Goal: Task Accomplishment & Management: Use online tool/utility

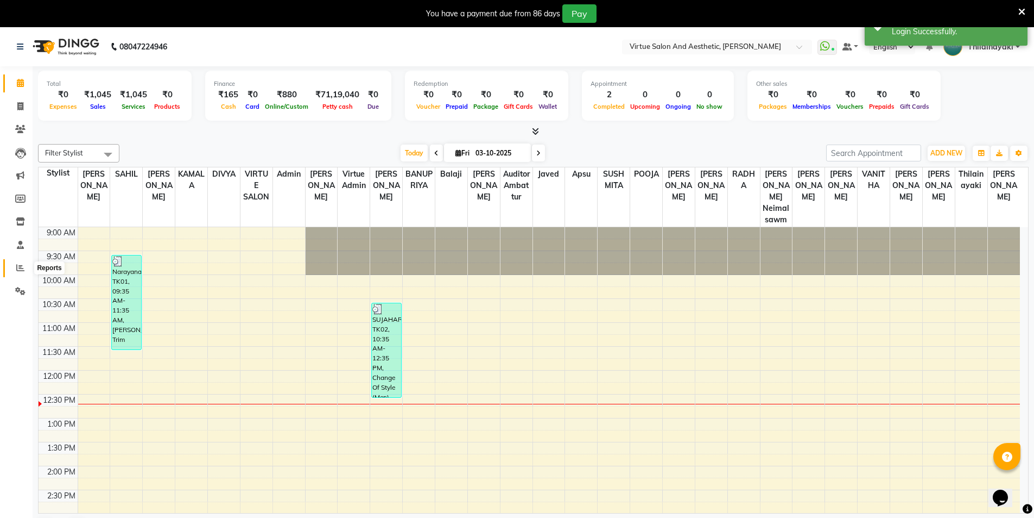
click at [23, 266] on icon at bounding box center [20, 267] width 8 height 8
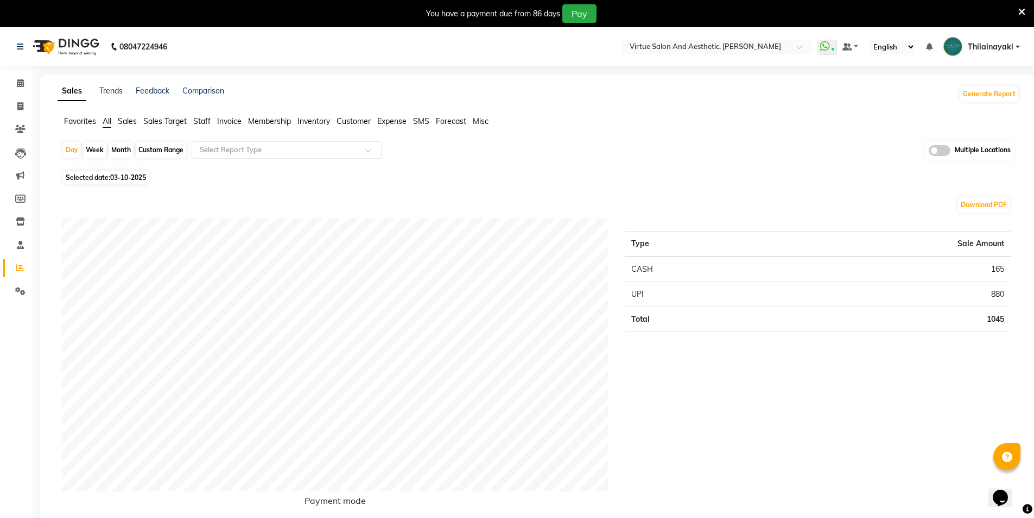
click at [130, 120] on span "Sales" at bounding box center [127, 121] width 19 height 10
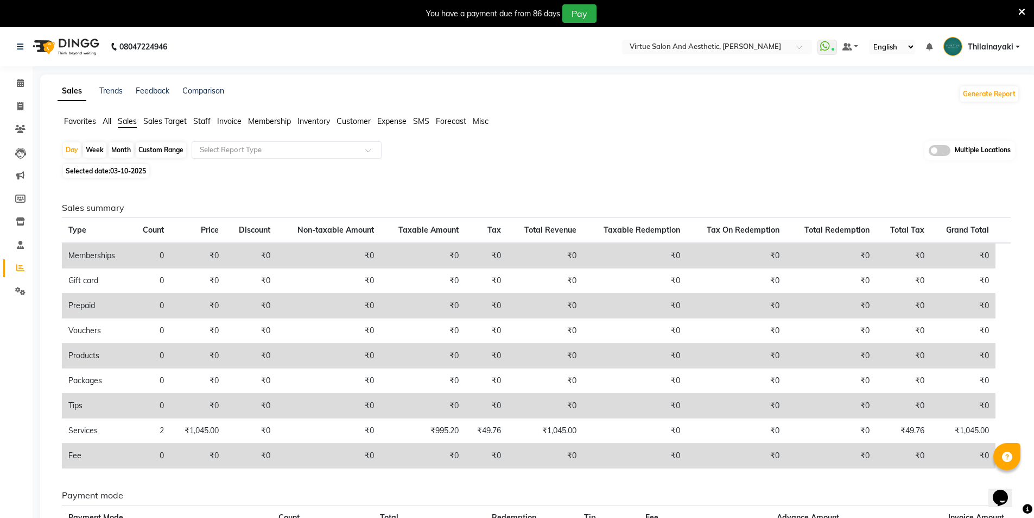
drag, startPoint x: 295, startPoint y: 159, endPoint x: 288, endPoint y: 160, distance: 7.6
click at [296, 161] on div "Day Week Month Custom Range Select Report Type Multiple Locations Selected date…" at bounding box center [539, 376] width 962 height 470
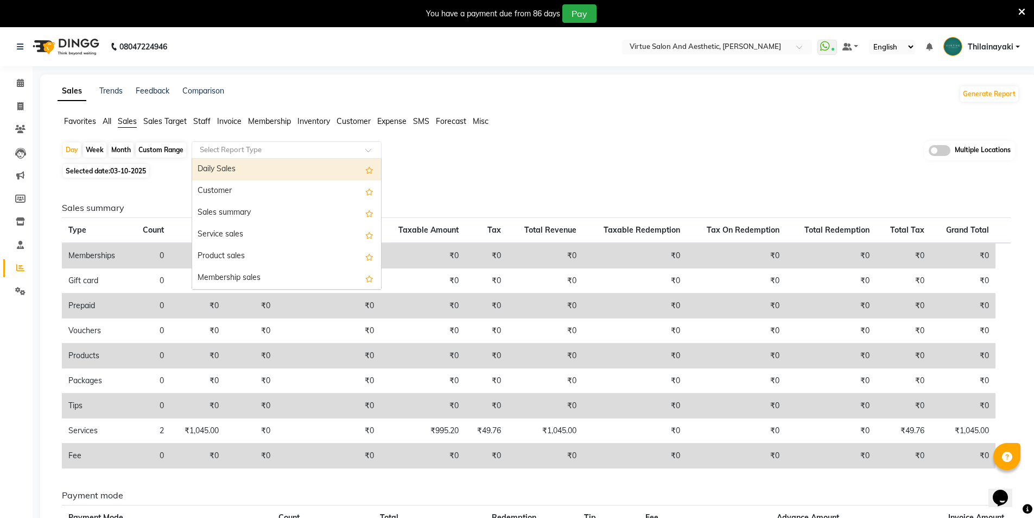
click at [287, 153] on input "text" at bounding box center [276, 149] width 156 height 11
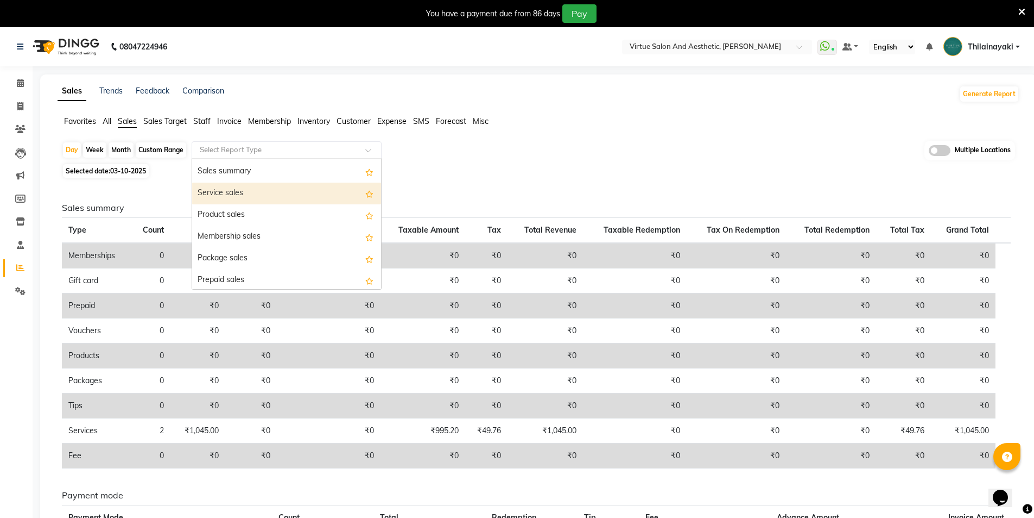
scroll to position [109, 0]
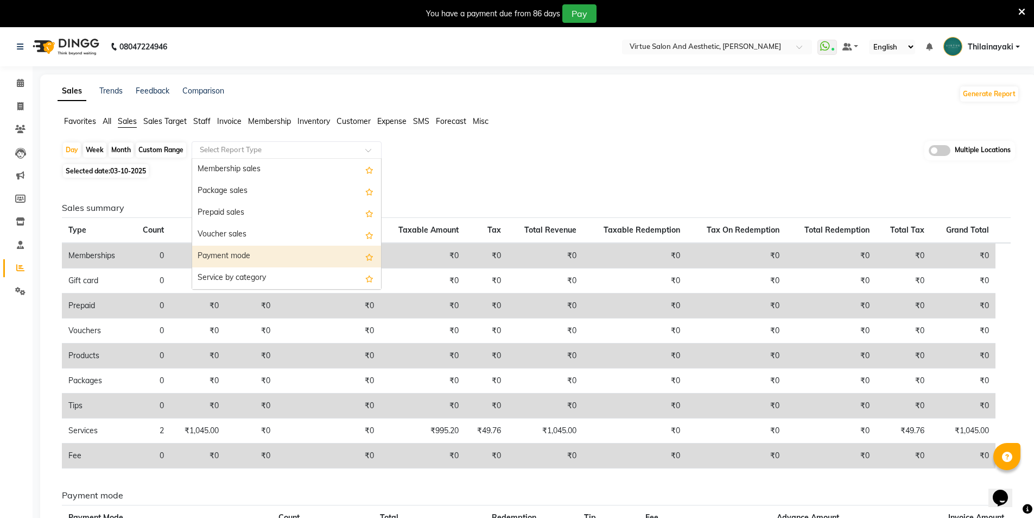
click at [267, 249] on div "Payment mode" at bounding box center [286, 256] width 189 height 22
select select "full_report"
select select "csv"
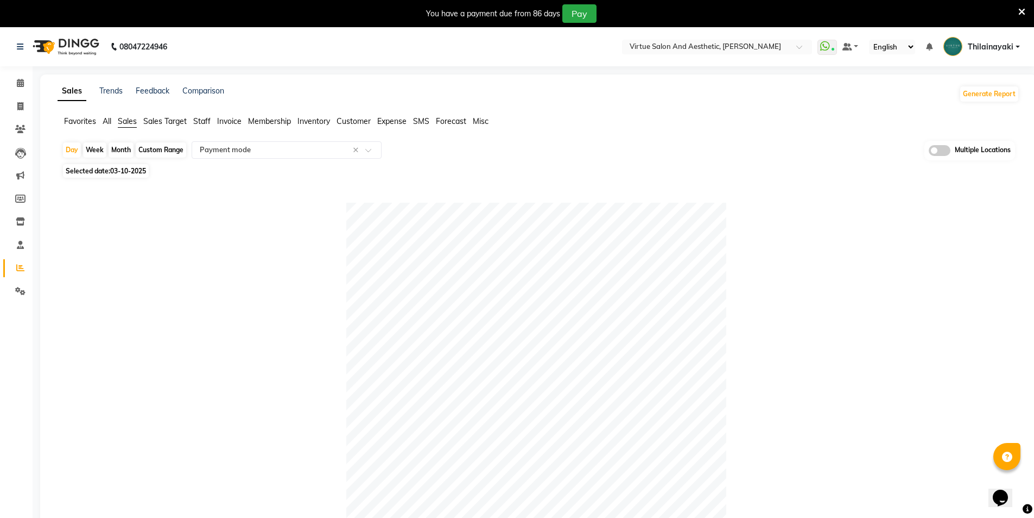
click at [130, 175] on span "Selected date: 03-10-2025" at bounding box center [106, 171] width 86 height 14
select select "10"
select select "2025"
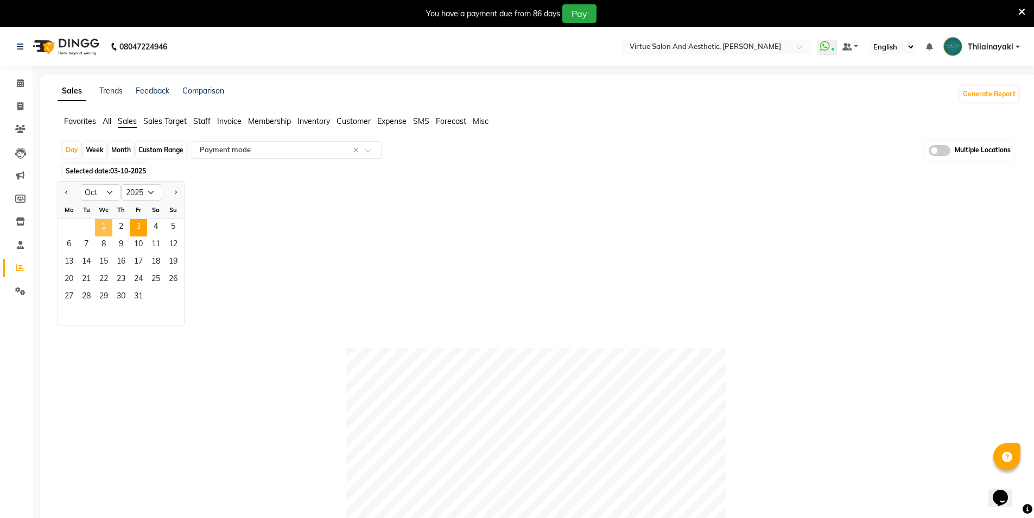
click at [98, 224] on span "1" at bounding box center [103, 227] width 17 height 17
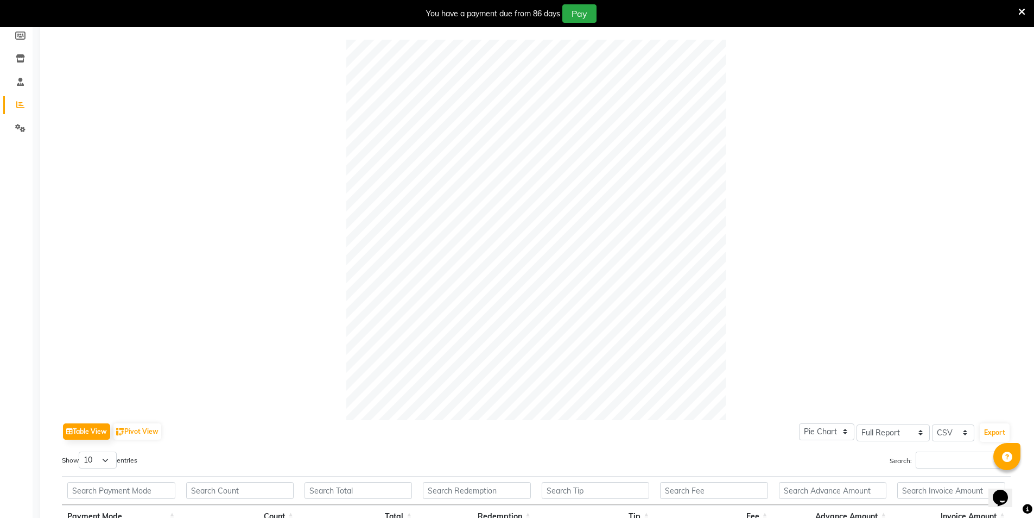
scroll to position [324, 0]
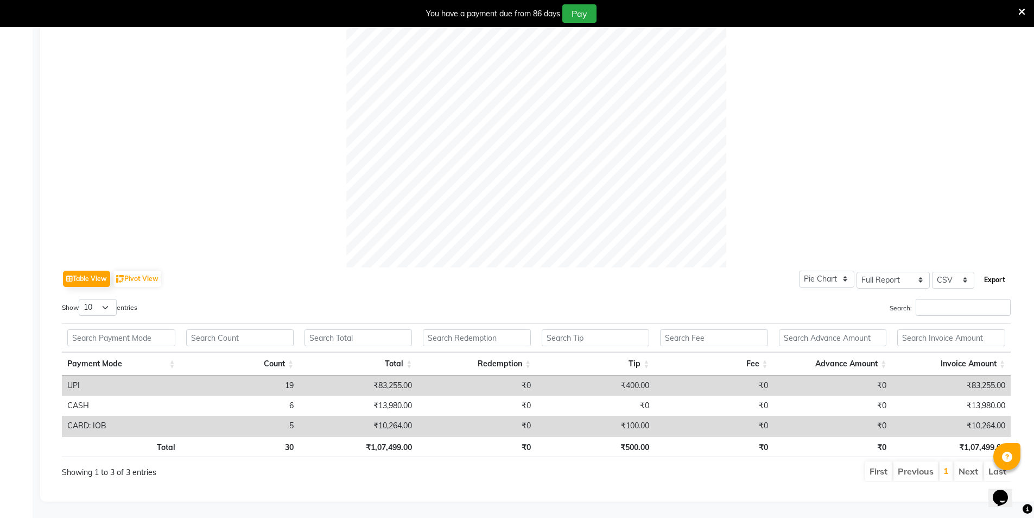
click at [995, 270] on button "Export" at bounding box center [995, 279] width 30 height 18
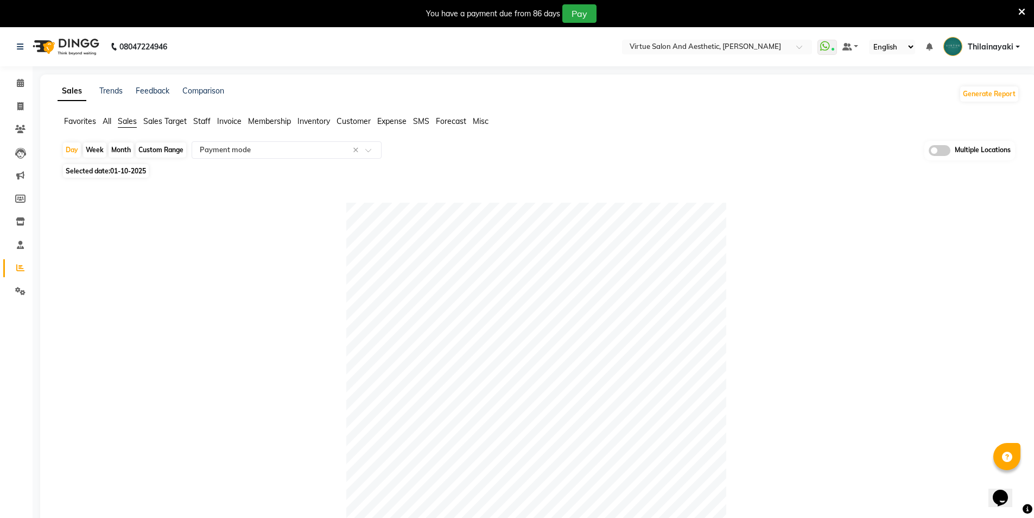
click at [115, 170] on span "01-10-2025" at bounding box center [128, 171] width 36 height 8
select select "10"
select select "2025"
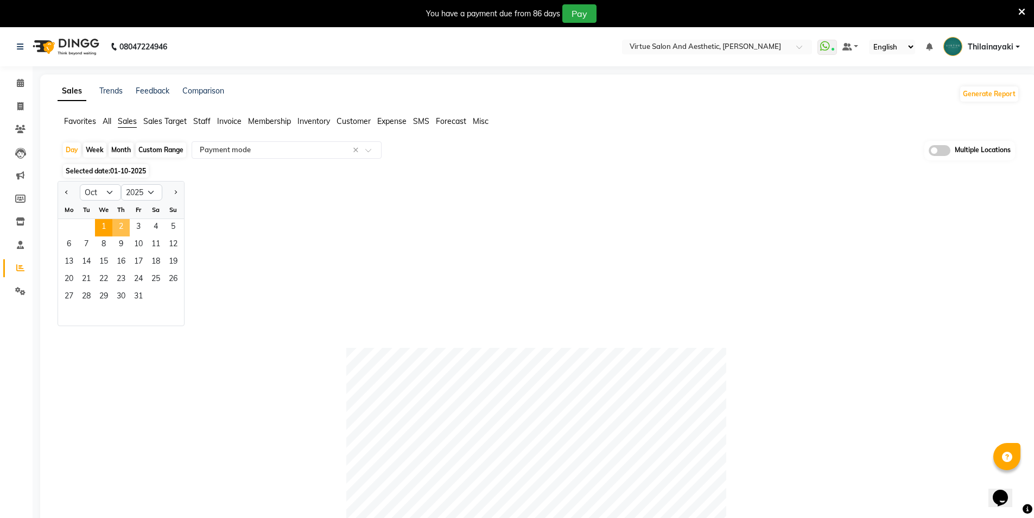
click at [125, 230] on span "2" at bounding box center [120, 227] width 17 height 17
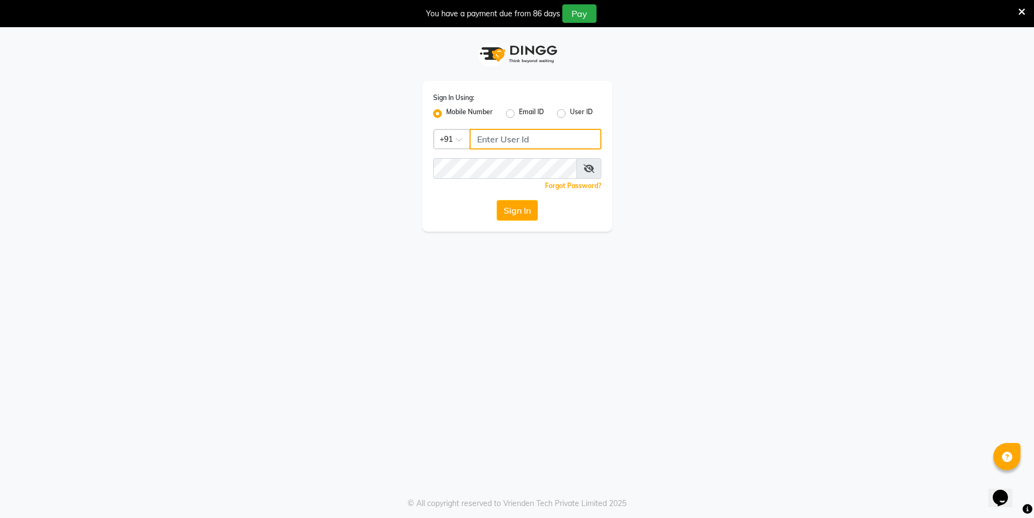
type input "7200585991"
click at [532, 212] on button "Sign In" at bounding box center [517, 210] width 41 height 21
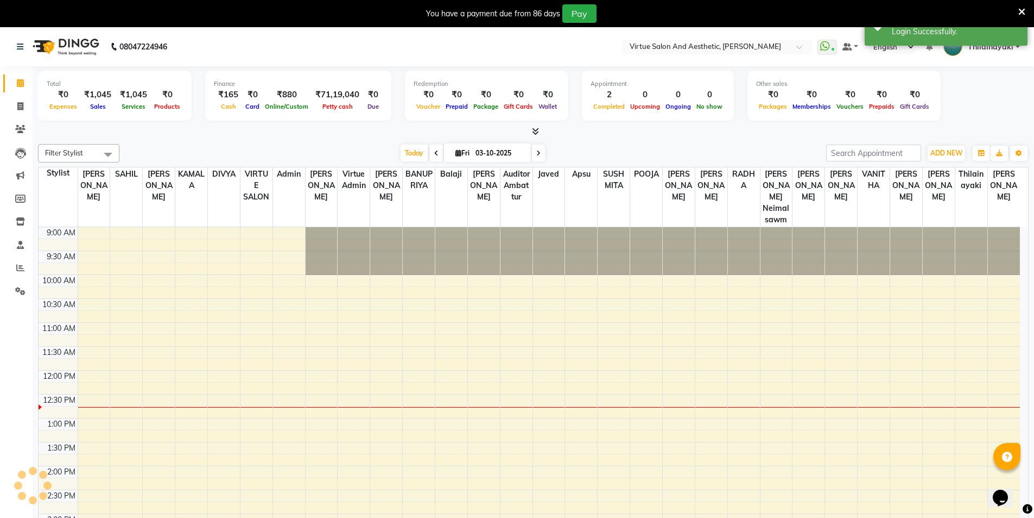
select select "en"
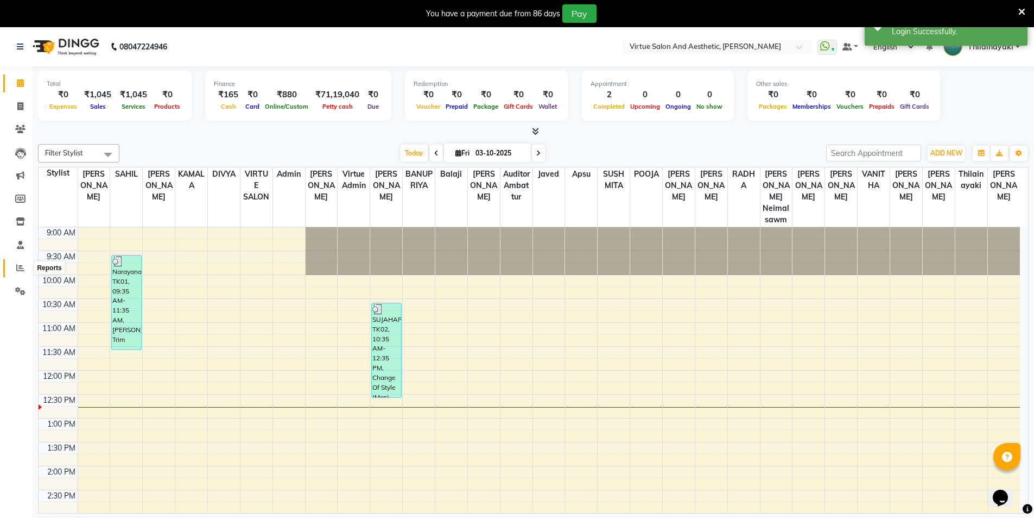
click at [23, 273] on span at bounding box center [20, 268] width 19 height 12
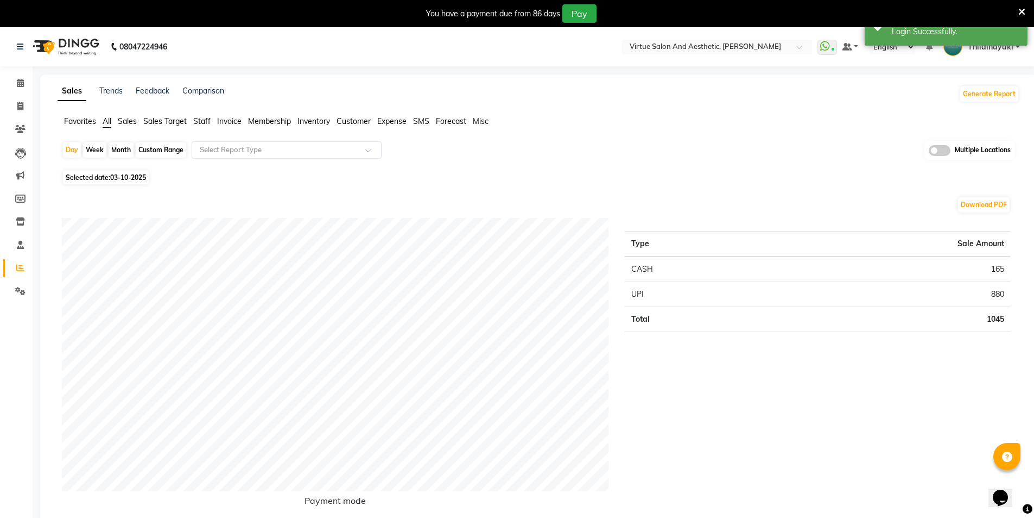
click at [146, 176] on span "03-10-2025" at bounding box center [128, 177] width 36 height 8
select select "10"
select select "2025"
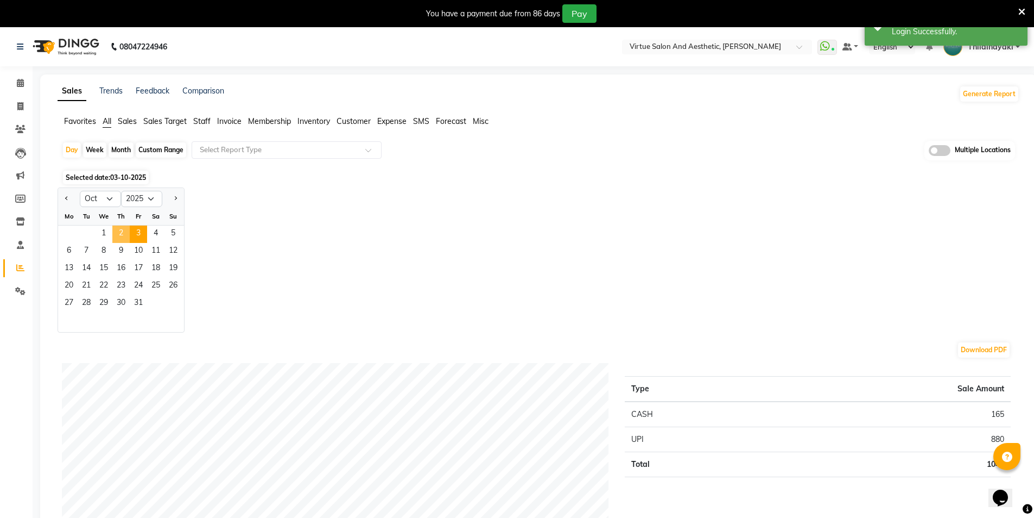
click at [126, 234] on span "2" at bounding box center [120, 233] width 17 height 17
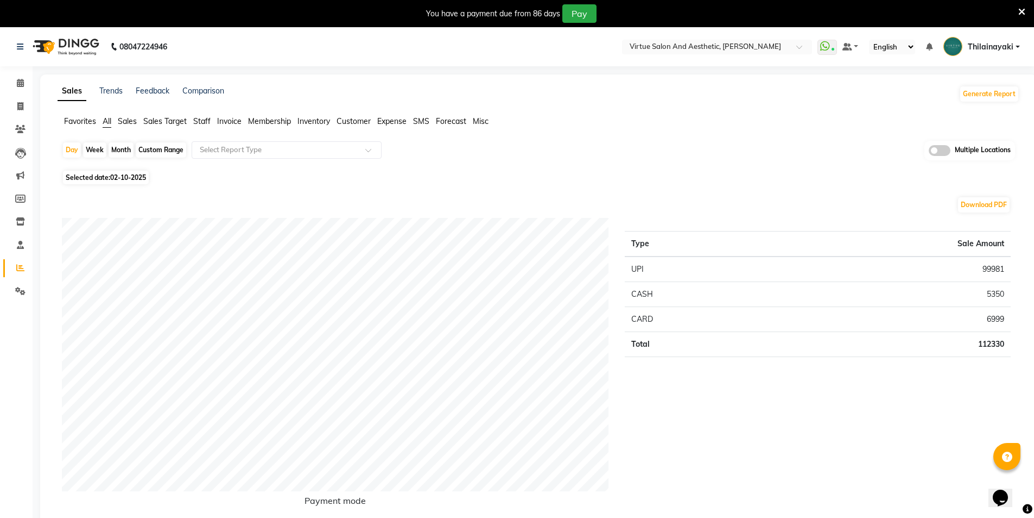
click at [136, 118] on span "Sales" at bounding box center [127, 121] width 19 height 10
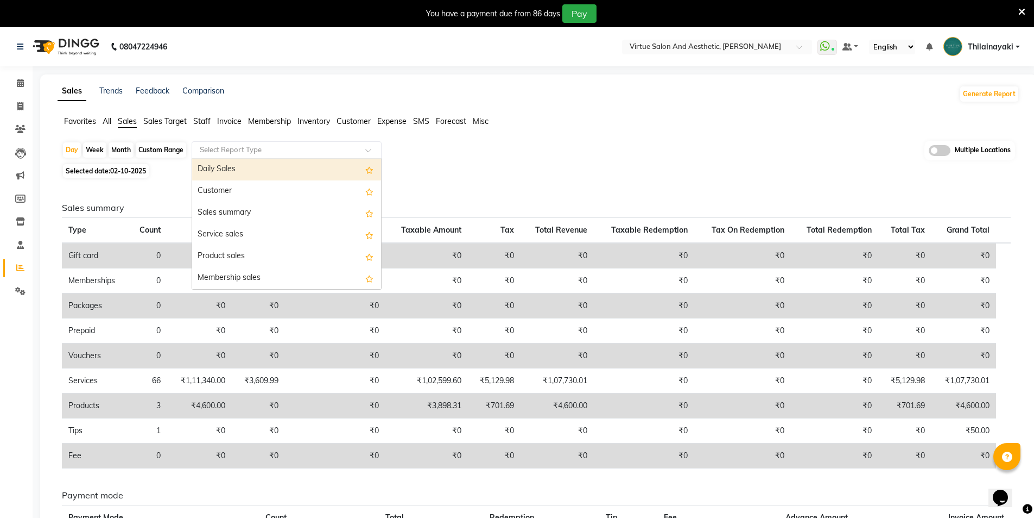
click at [222, 148] on input "text" at bounding box center [276, 149] width 156 height 11
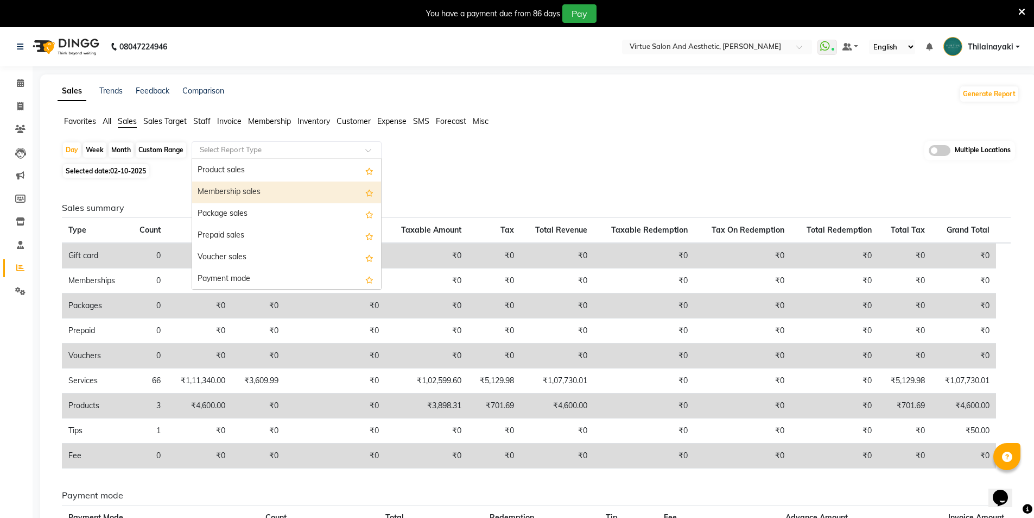
scroll to position [109, 0]
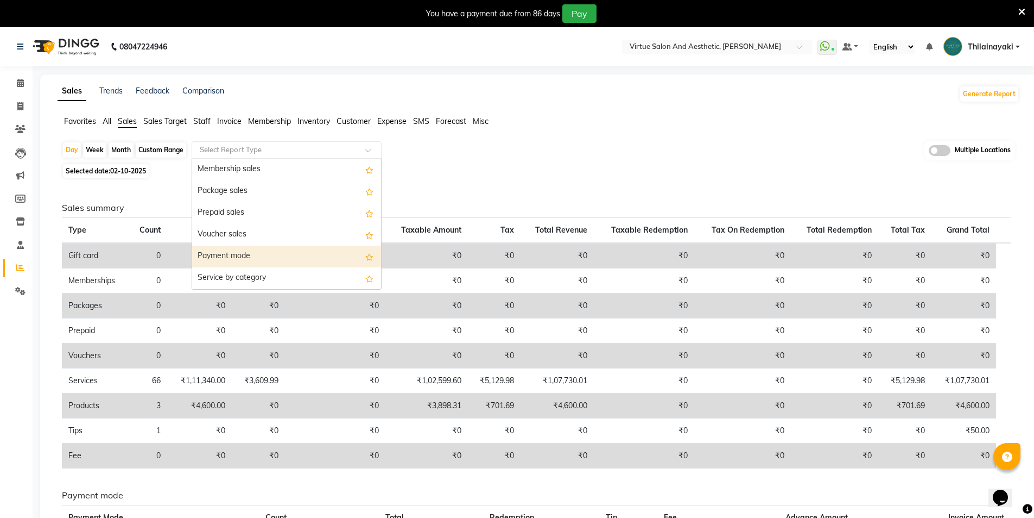
click at [229, 251] on div "Payment mode" at bounding box center [286, 256] width 189 height 22
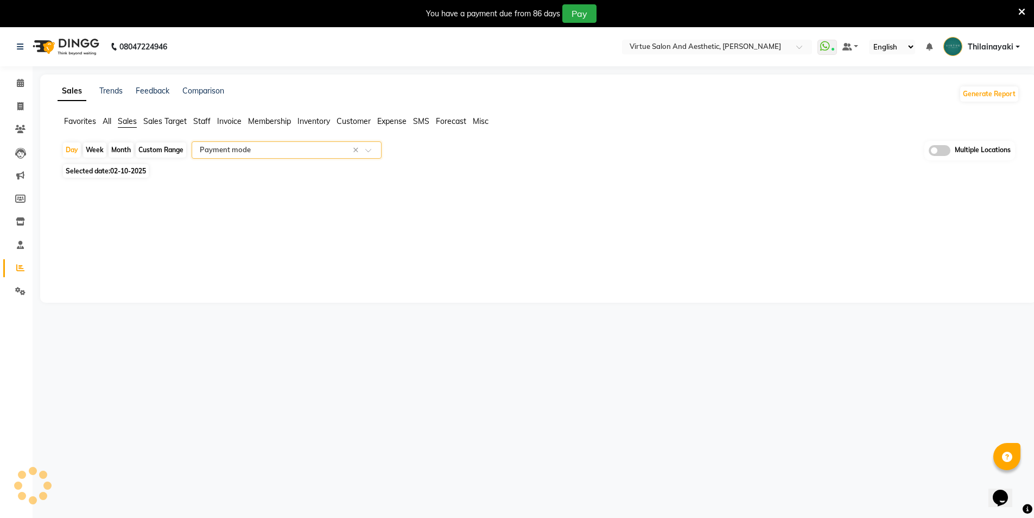
select select "full_report"
select select "csv"
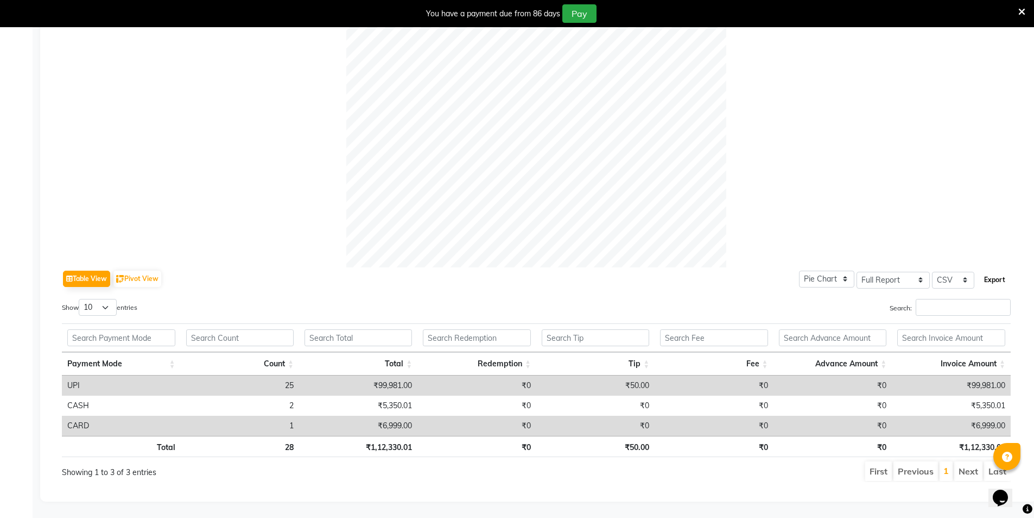
click at [1000, 276] on button "Export" at bounding box center [995, 279] width 30 height 18
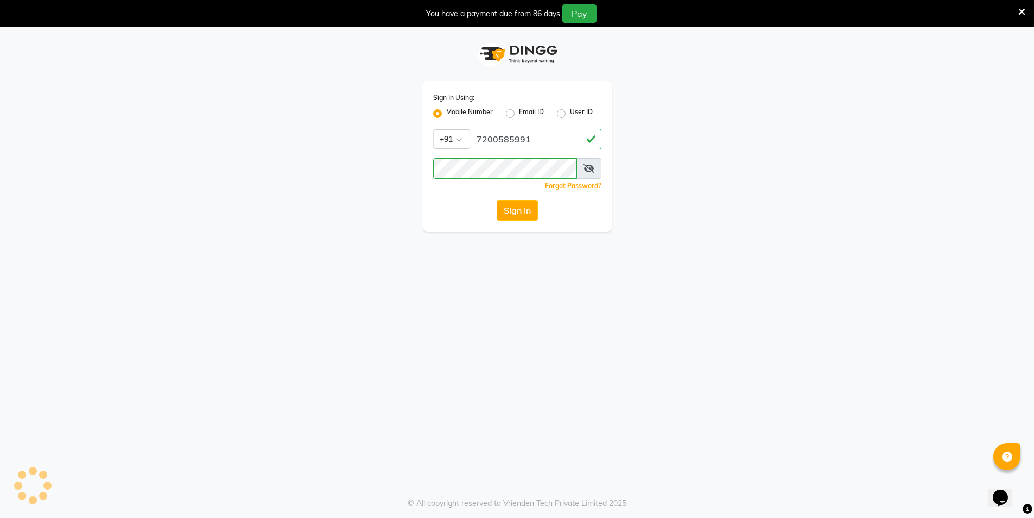
click at [520, 213] on button "Sign In" at bounding box center [517, 210] width 41 height 21
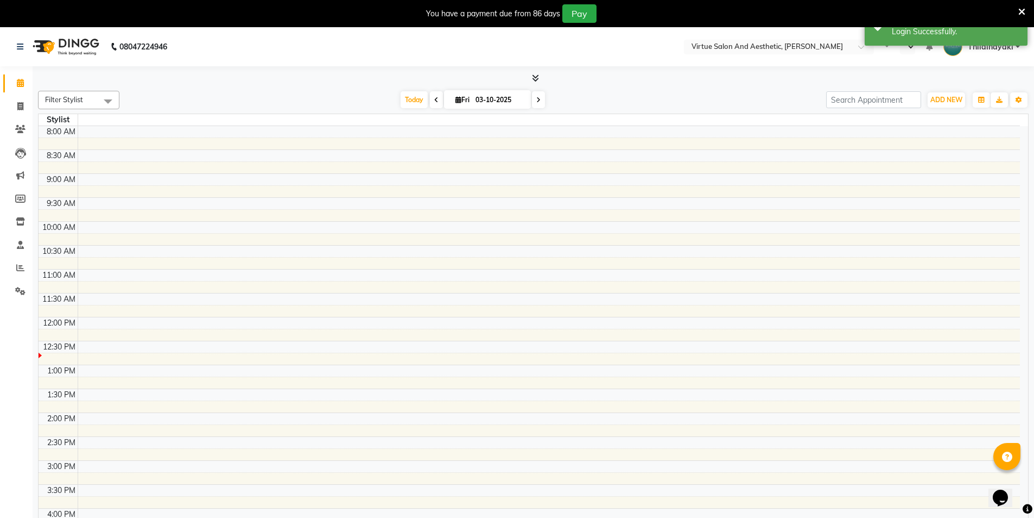
select select "en"
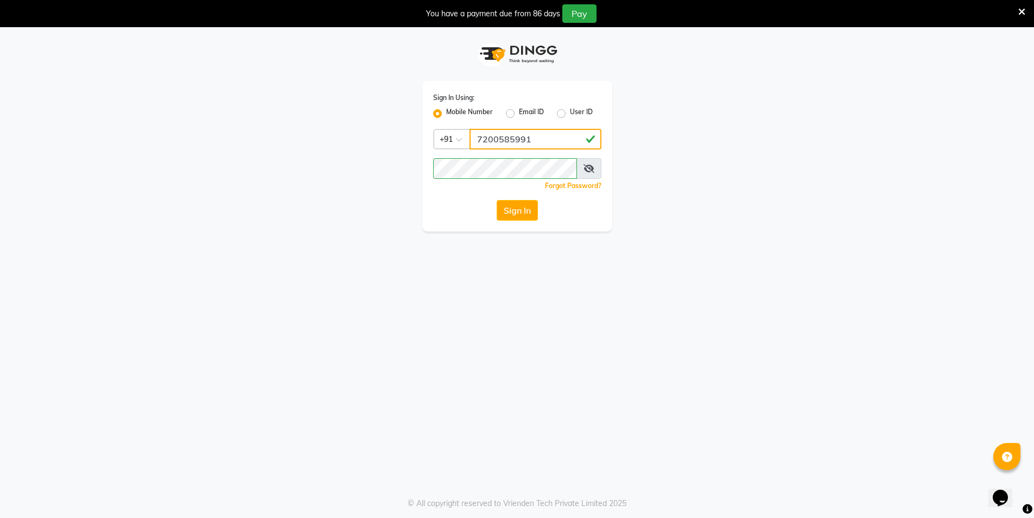
click at [540, 141] on input "7200585991" at bounding box center [536, 139] width 132 height 21
type input "9843237318"
click at [595, 168] on span at bounding box center [589, 168] width 25 height 21
click at [589, 166] on icon at bounding box center [589, 168] width 11 height 9
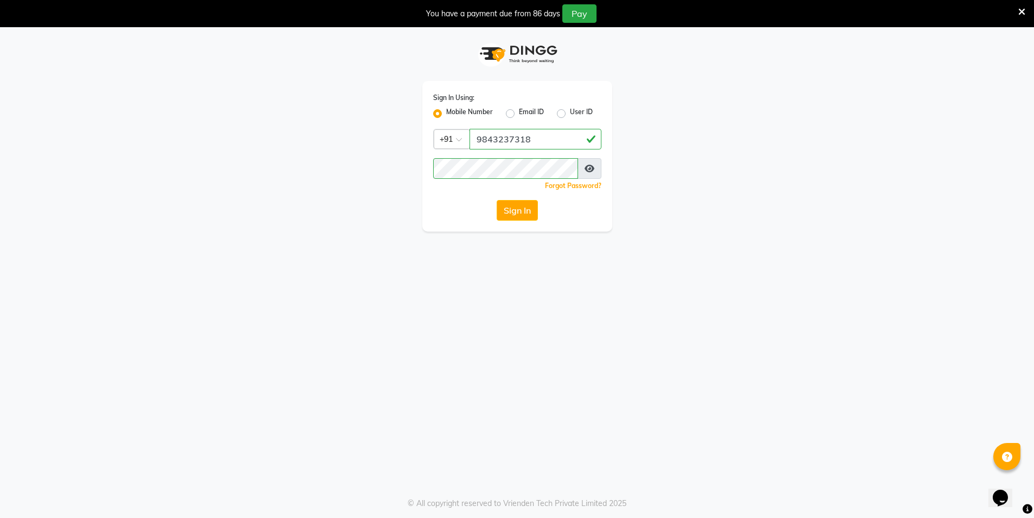
click at [590, 167] on icon at bounding box center [590, 168] width 10 height 9
click at [521, 211] on button "Sign In" at bounding box center [517, 210] width 41 height 21
